Goal: Task Accomplishment & Management: Manage account settings

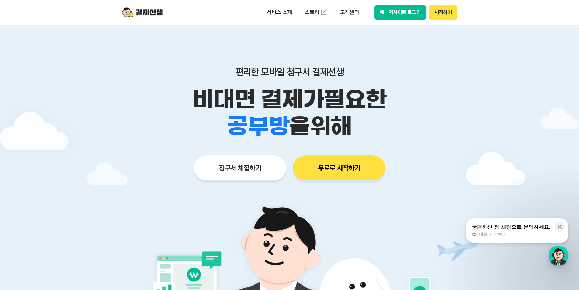
click at [371, 39] on div "편리한 모바일 청구서 결제선생 비대면 결제가 필요한 학원 공부방 호텔 쇼핑몰 병원 배달 보험사 항공사 골프장 을 위해 청구서 체험하기 무료로 …" at bounding box center [289, 110] width 353 height 170
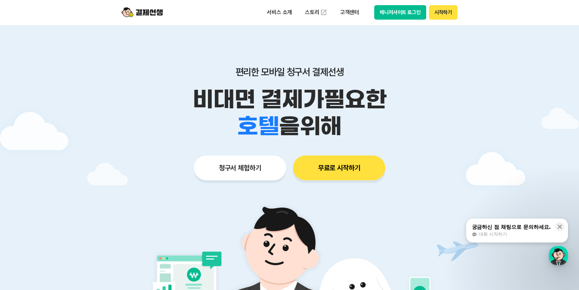
click at [413, 10] on button "매니저사이트 로그인" at bounding box center [400, 12] width 52 height 14
click at [410, 10] on button "매니저사이트 로그인" at bounding box center [400, 12] width 52 height 14
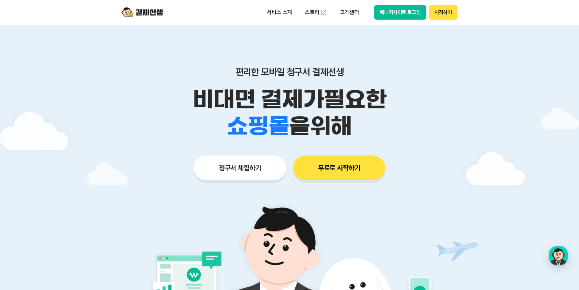
click at [392, 8] on button "매니저사이트 로그인" at bounding box center [400, 12] width 52 height 14
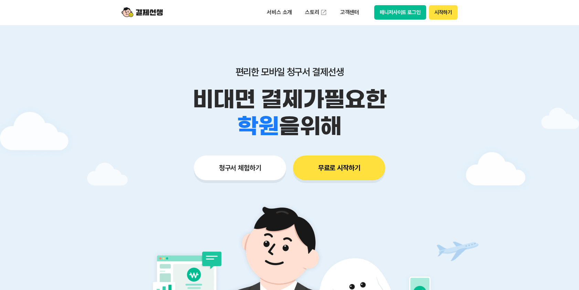
click at [402, 15] on button "매니저사이트 로그인" at bounding box center [400, 12] width 52 height 14
